Goal: Task Accomplishment & Management: Complete application form

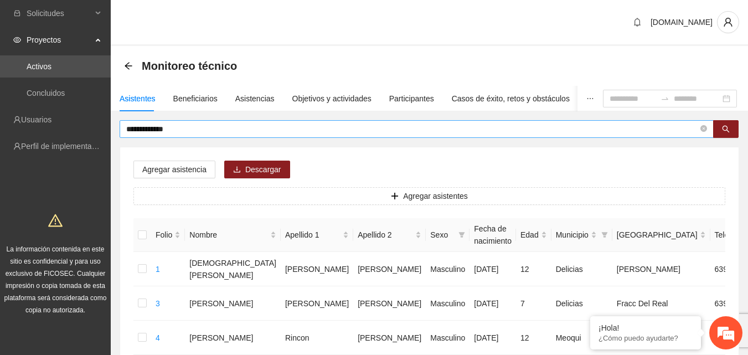
click at [190, 136] on span "**********" at bounding box center [417, 129] width 594 height 18
drag, startPoint x: 182, startPoint y: 130, endPoint x: 122, endPoint y: 141, distance: 60.9
type input "******"
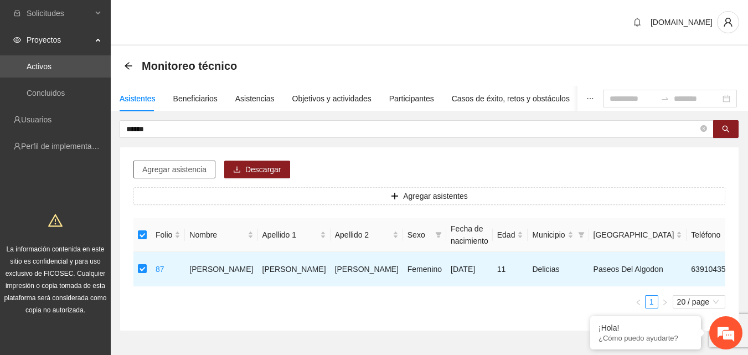
click at [169, 172] on span "Agregar asistencia" at bounding box center [174, 169] width 64 height 12
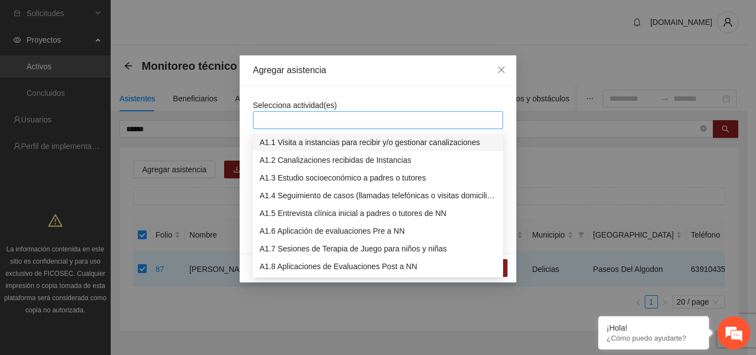
click at [290, 122] on div at bounding box center [378, 120] width 245 height 13
click at [313, 251] on div "A1.7 Sesiones de Terapia de Juego para niños y niñas" at bounding box center [378, 249] width 237 height 12
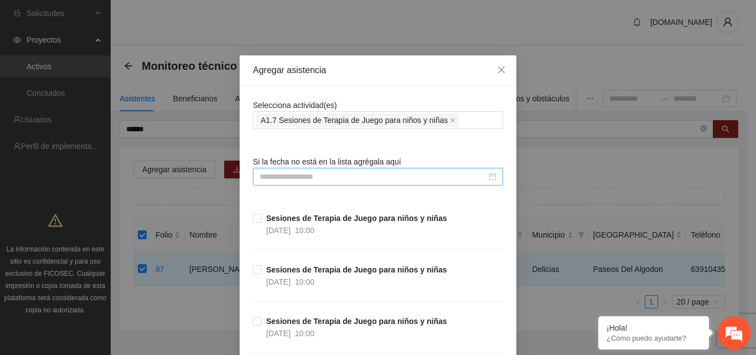
click at [323, 176] on input at bounding box center [373, 177] width 227 height 12
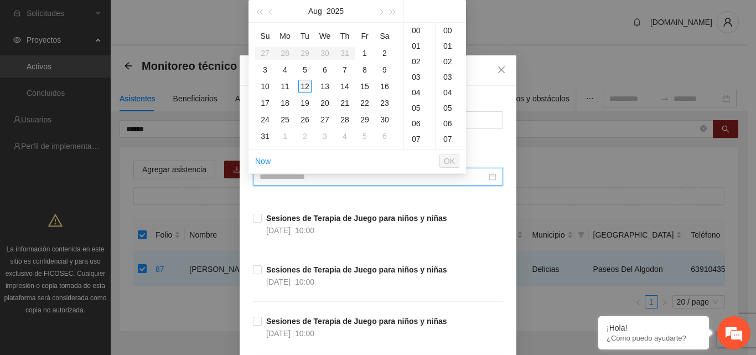
click at [307, 89] on div "12" at bounding box center [304, 86] width 13 height 13
click at [451, 30] on div "00" at bounding box center [451, 31] width 30 height 16
type input "**********"
click at [450, 161] on span "OK" at bounding box center [449, 161] width 11 height 12
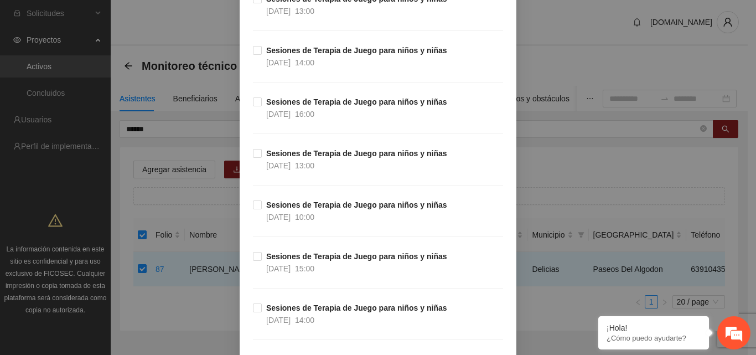
scroll to position [8335, 0]
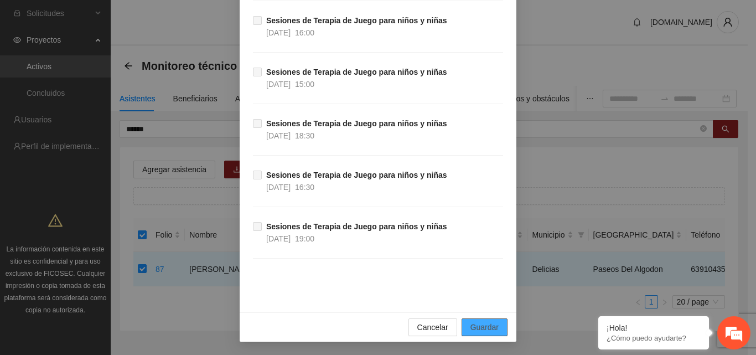
drag, startPoint x: 481, startPoint y: 325, endPoint x: 482, endPoint y: 316, distance: 8.9
click at [482, 323] on span "Guardar" at bounding box center [485, 327] width 28 height 12
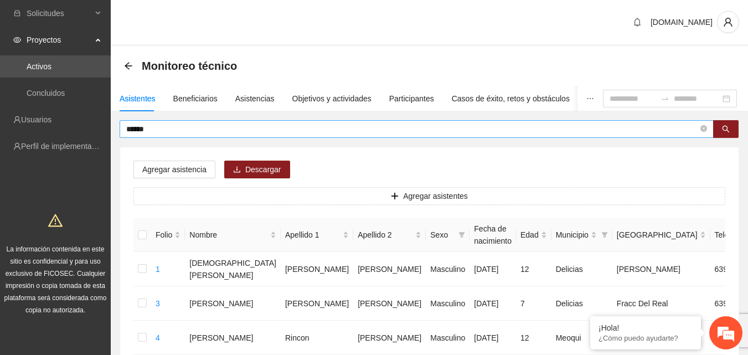
click at [170, 126] on input "******" at bounding box center [412, 129] width 572 height 12
type input "*"
type input "*****"
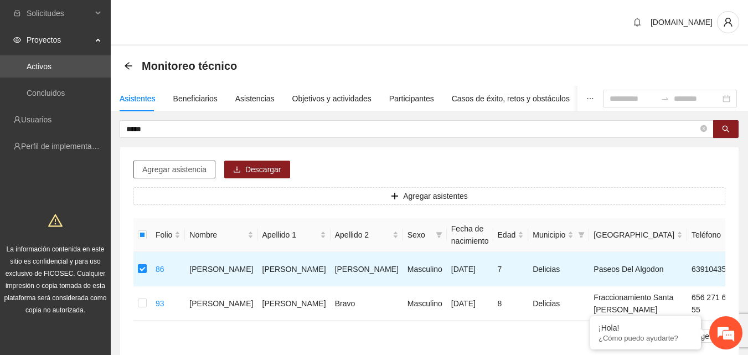
click at [171, 176] on button "Agregar asistencia" at bounding box center [174, 170] width 82 height 18
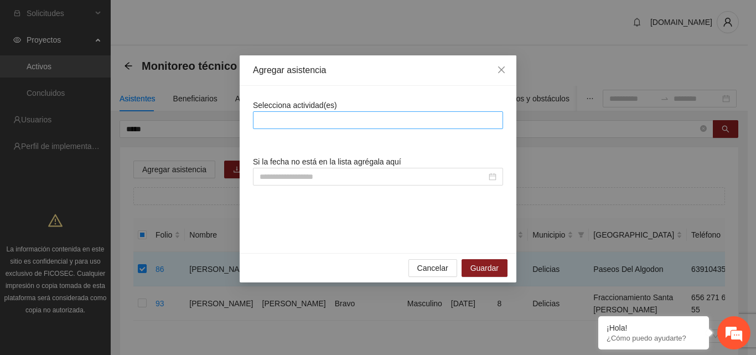
click at [383, 121] on div at bounding box center [378, 120] width 245 height 13
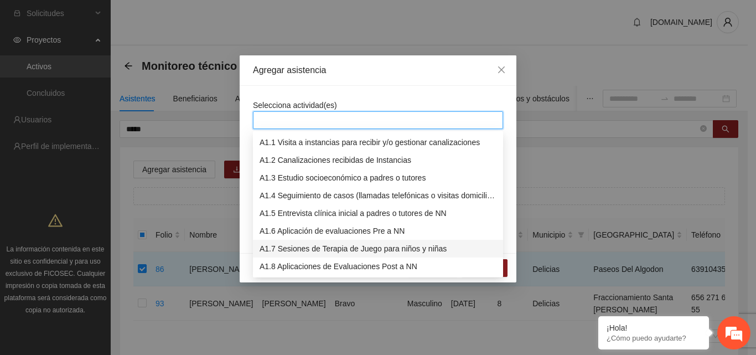
click at [336, 252] on div "A1.7 Sesiones de Terapia de Juego para niños y niñas" at bounding box center [378, 249] width 237 height 12
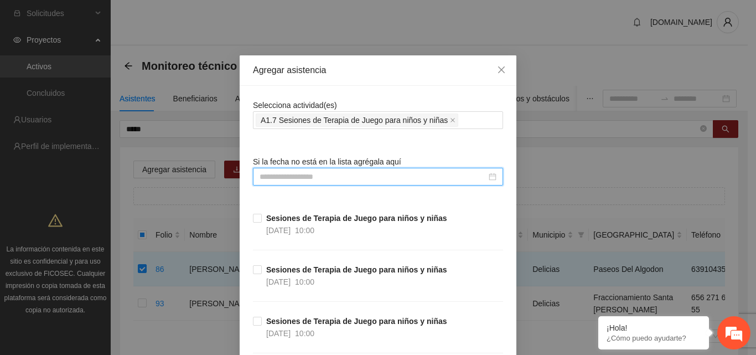
click at [300, 171] on input at bounding box center [373, 177] width 227 height 12
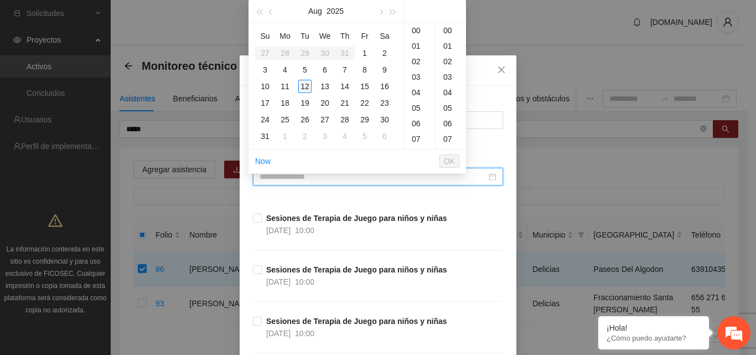
click at [305, 87] on div "12" at bounding box center [304, 86] width 13 height 13
click at [446, 27] on div "00" at bounding box center [451, 31] width 30 height 16
type input "**********"
click at [444, 162] on button "OK" at bounding box center [450, 161] width 20 height 13
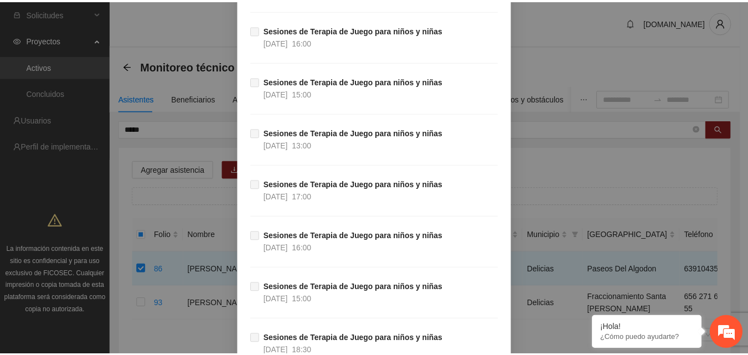
scroll to position [8335, 0]
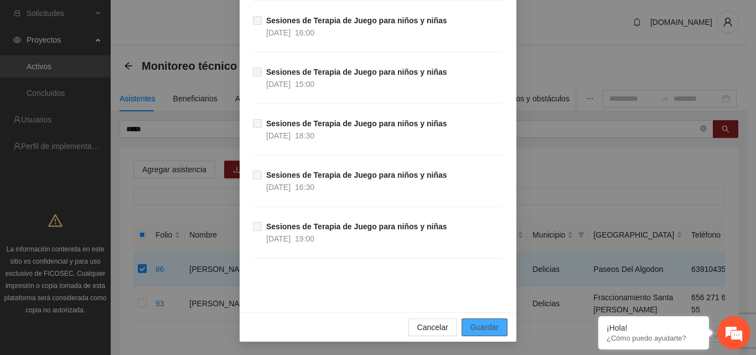
click at [485, 332] on span "Guardar" at bounding box center [485, 327] width 28 height 12
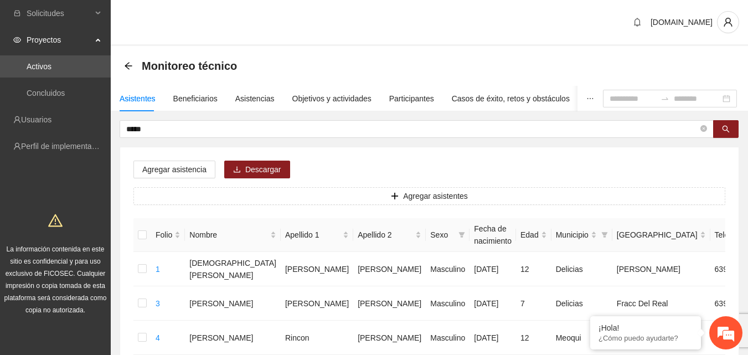
click at [438, 54] on div "Monitoreo técnico" at bounding box center [429, 66] width 637 height 40
click at [251, 95] on div "Asistencias" at bounding box center [254, 98] width 39 height 12
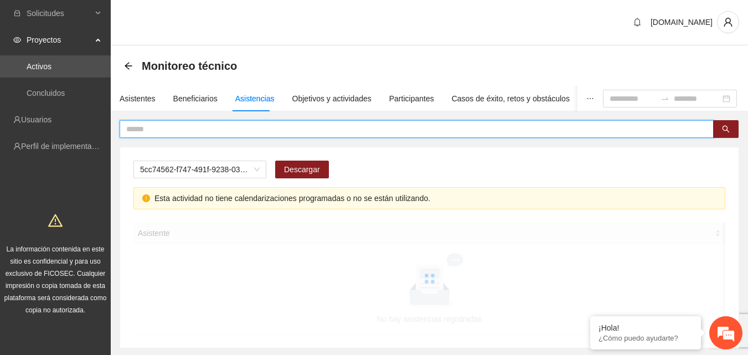
click at [203, 126] on input "text" at bounding box center [412, 129] width 572 height 12
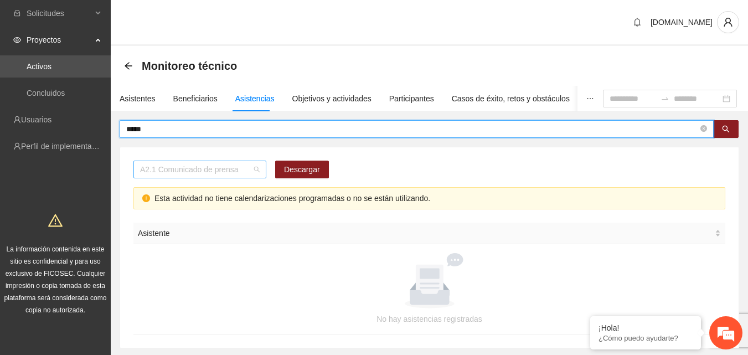
click at [250, 169] on span "A2.1 Comunicado de prensa" at bounding box center [200, 169] width 120 height 17
type input "*****"
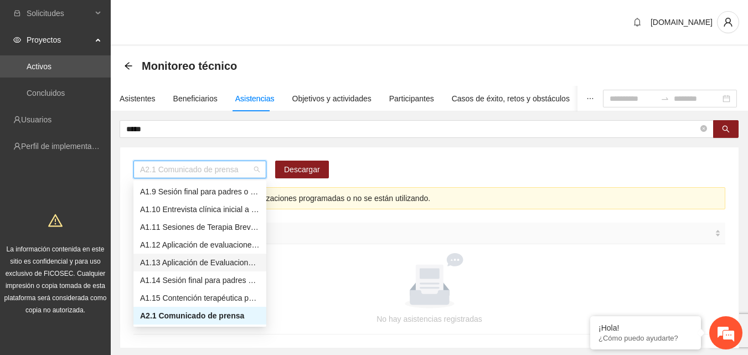
scroll to position [0, 0]
click at [195, 298] on div "A1.7 Sesiones de Terapia de Juego para niños y niñas" at bounding box center [200, 298] width 120 height 12
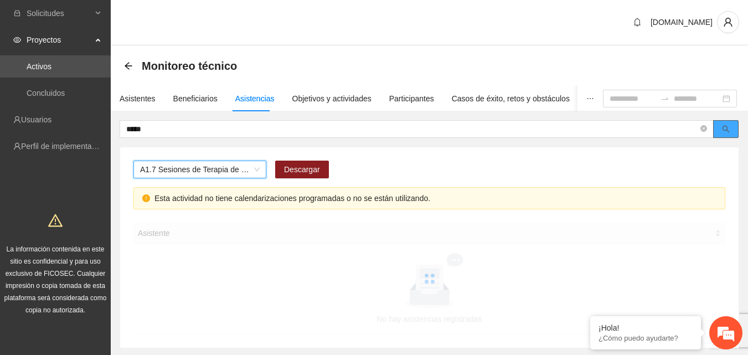
click at [728, 130] on icon "search" at bounding box center [726, 129] width 7 height 7
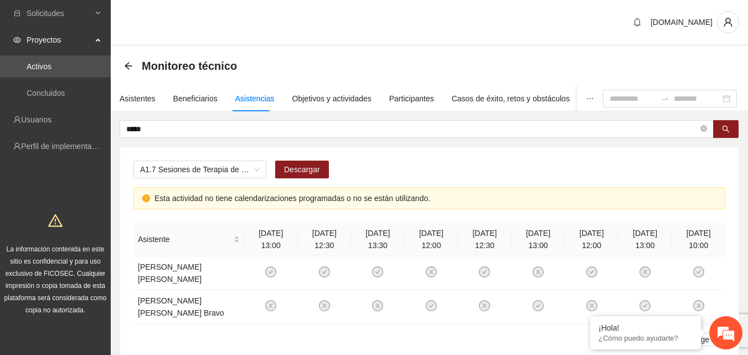
drag, startPoint x: 530, startPoint y: 329, endPoint x: 642, endPoint y: 303, distance: 115.3
click at [531, 329] on div "Asistente [DATE] 13:00 [DATE] 12:30 [DATE] 13:30 [DATE] 12:00 [DATE] 12:30 [DAT…" at bounding box center [429, 289] width 592 height 132
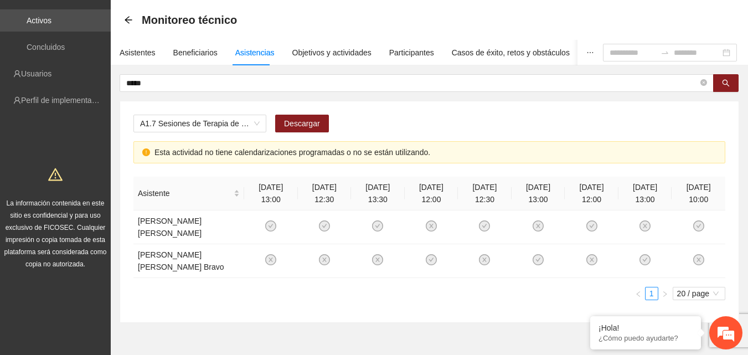
scroll to position [58, 0]
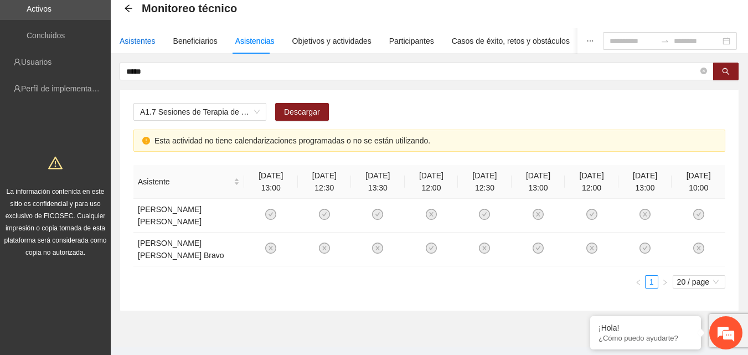
click at [138, 40] on div "Asistentes" at bounding box center [138, 41] width 36 height 12
